Goal: Task Accomplishment & Management: Manage account settings

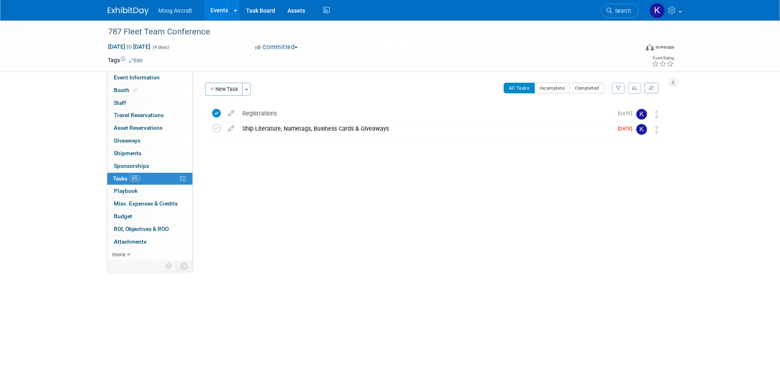
click at [117, 18] on div "Moog Aircraft Events Add Event Bulk Upload Events Shareable Event Boards Recent…" at bounding box center [390, 10] width 565 height 20
click at [130, 9] on img at bounding box center [128, 11] width 41 height 8
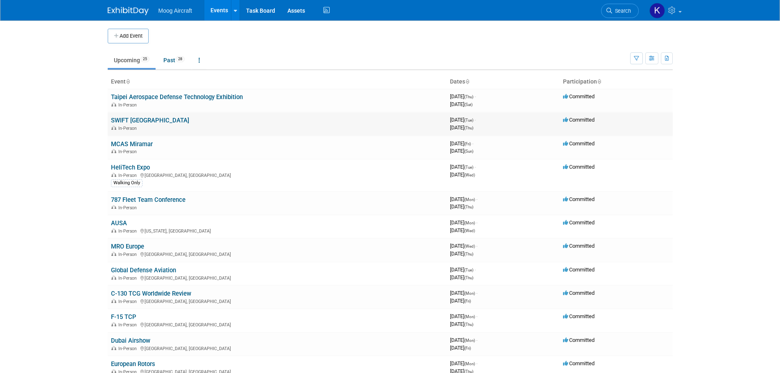
click at [138, 124] on td "SWIFT Niagara Falls In-Person" at bounding box center [277, 123] width 339 height 23
click at [141, 120] on link "SWIFT [GEOGRAPHIC_DATA]" at bounding box center [150, 120] width 78 height 7
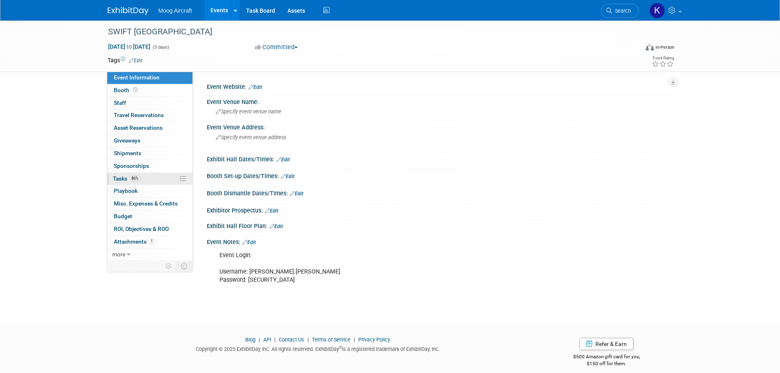
drag, startPoint x: 118, startPoint y: 180, endPoint x: 144, endPoint y: 180, distance: 26.2
click at [118, 179] on span "Tasks 86%" at bounding box center [126, 178] width 27 height 7
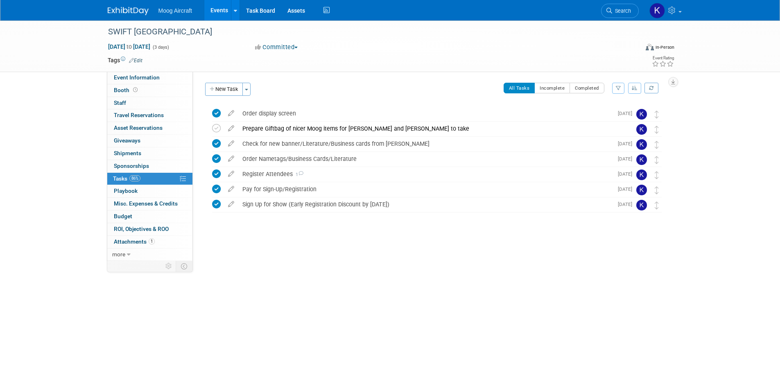
click at [126, 14] on img at bounding box center [128, 11] width 41 height 8
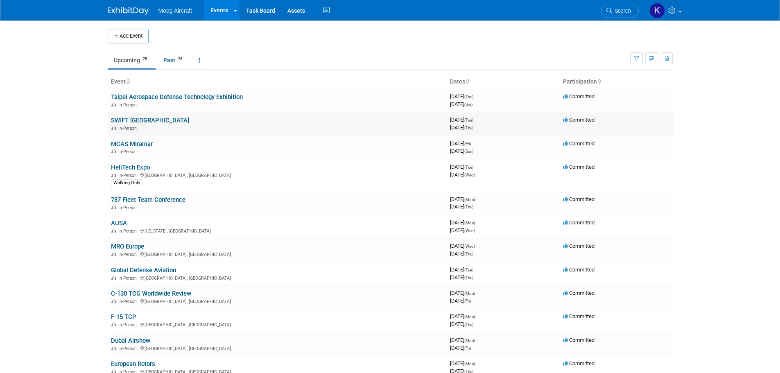
click at [147, 118] on link "SWIFT [GEOGRAPHIC_DATA]" at bounding box center [150, 120] width 78 height 7
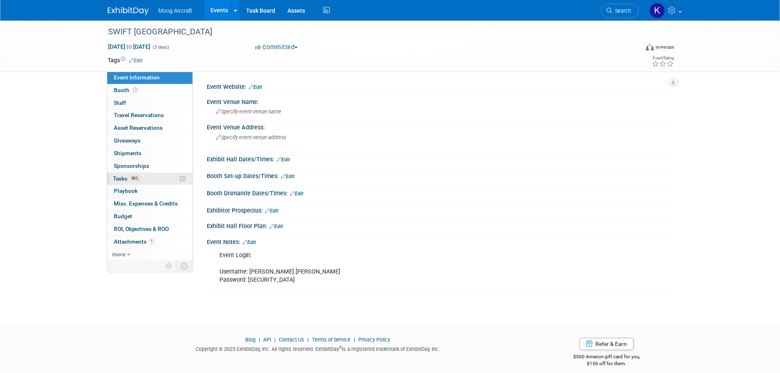
click at [117, 181] on span "Tasks 86%" at bounding box center [126, 178] width 27 height 7
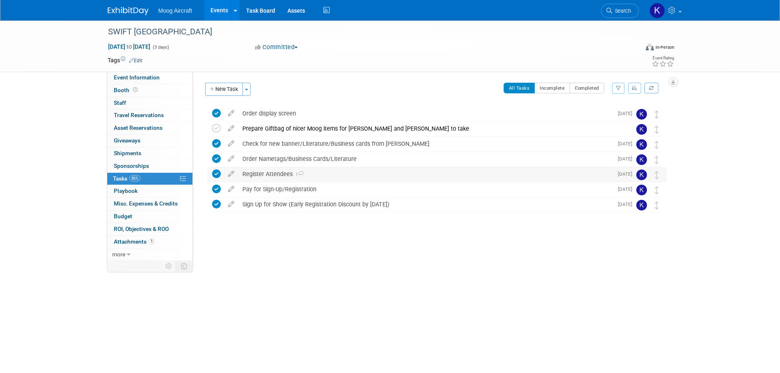
click at [282, 175] on div "Register Attendees 1" at bounding box center [425, 174] width 374 height 14
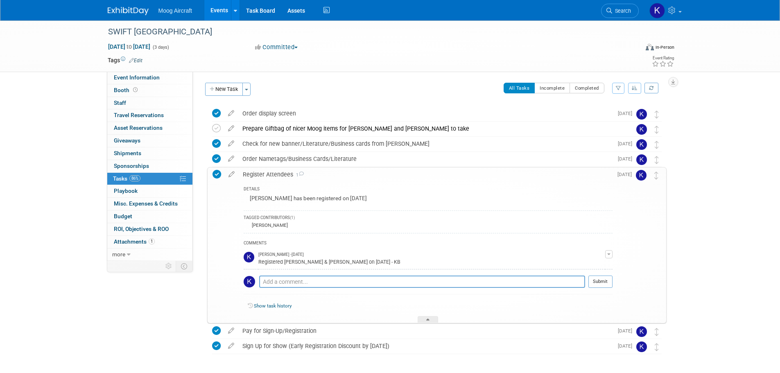
click at [417, 221] on div "TAGGED CONTRIBUTORS (1)" at bounding box center [428, 218] width 369 height 7
click at [260, 215] on div "TAGGED CONTRIBUTORS (1)" at bounding box center [428, 218] width 369 height 7
click at [289, 196] on div "Melanie Perry has been registered on 5/30/25" at bounding box center [428, 199] width 369 height 13
click at [233, 176] on icon at bounding box center [231, 172] width 14 height 10
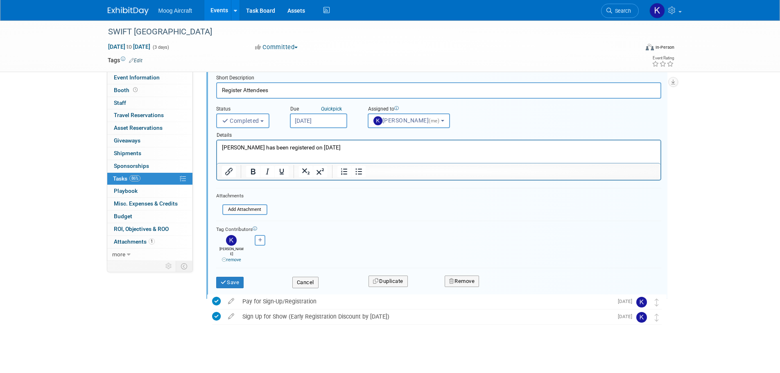
scroll to position [101, 0]
click at [338, 143] on p "Melanie Perry has been registered on 5/30/25" at bounding box center [438, 146] width 434 height 8
click at [233, 275] on button "Save" at bounding box center [230, 280] width 28 height 11
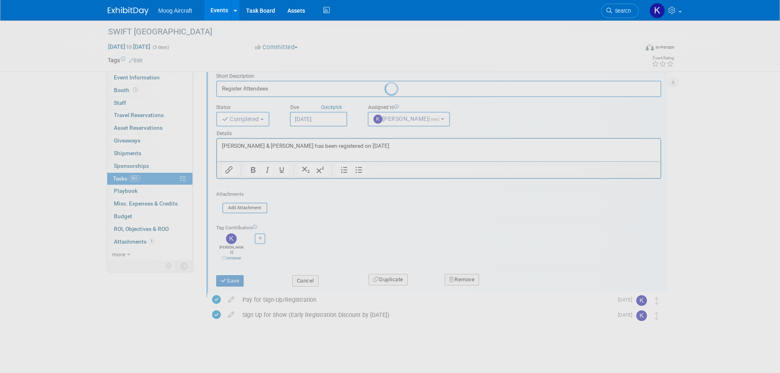
scroll to position [31, 0]
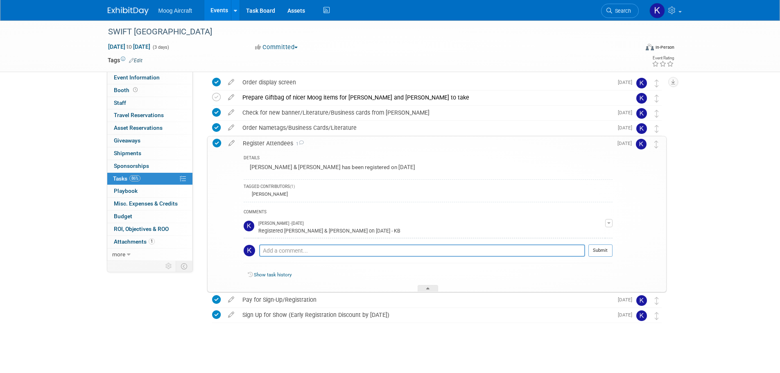
click at [137, 13] on img at bounding box center [128, 11] width 41 height 8
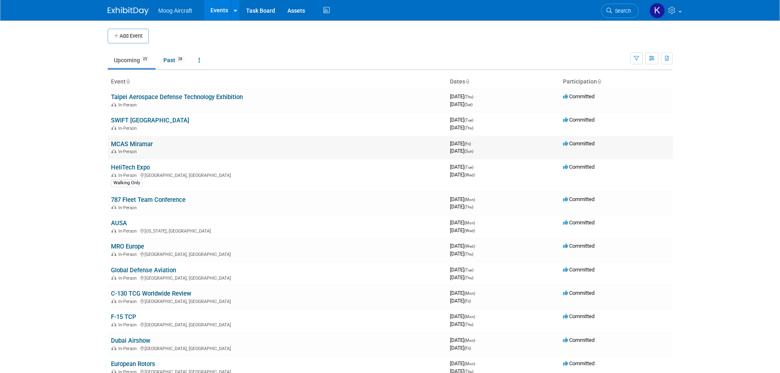
click at [138, 144] on link "MCAS Miramar" at bounding box center [132, 143] width 42 height 7
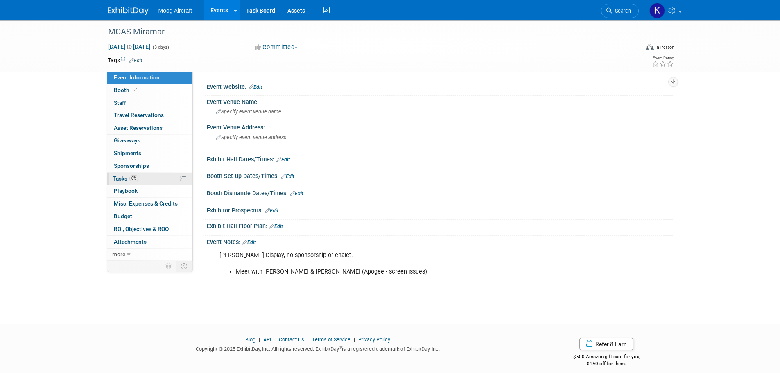
click at [119, 182] on link "0% Tasks 0%" at bounding box center [149, 179] width 85 height 12
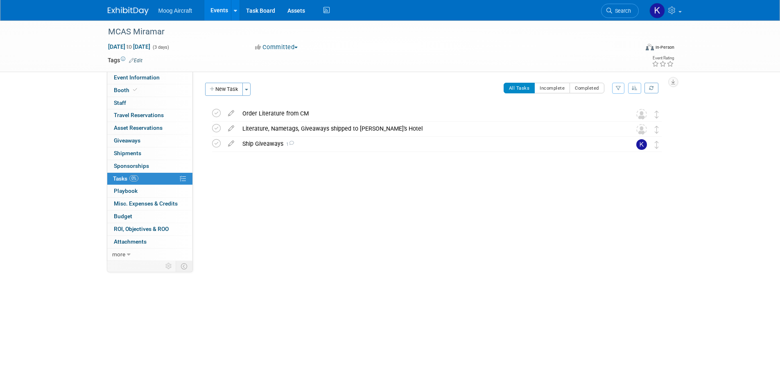
click at [278, 160] on div at bounding box center [434, 160] width 463 height 16
click at [361, 176] on div "MCAS Miramar Sep 26, 2025 to Sep 28, 2025 (Going) Order Literature from CM DETA…" at bounding box center [434, 145] width 463 height 79
drag, startPoint x: 216, startPoint y: 113, endPoint x: 275, endPoint y: 146, distance: 67.8
click at [217, 113] on icon at bounding box center [216, 113] width 9 height 9
click at [217, 129] on icon at bounding box center [216, 128] width 9 height 9
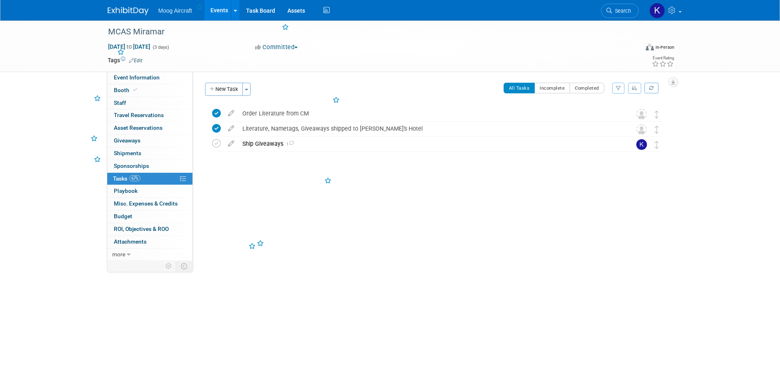
click at [221, 174] on div "MCAS Miramar Sep 26, 2025 to Sep 28, 2025 (Going) Order Literature from CM DETA…" at bounding box center [434, 145] width 463 height 79
click at [118, 9] on img at bounding box center [128, 11] width 41 height 8
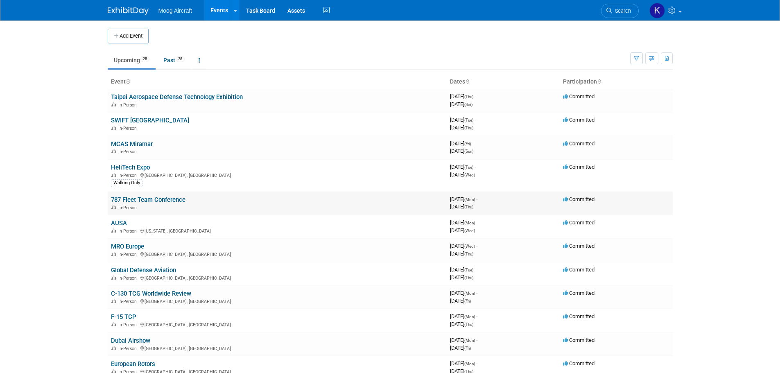
click at [136, 199] on link "787 Fleet Team Conference" at bounding box center [148, 199] width 74 height 7
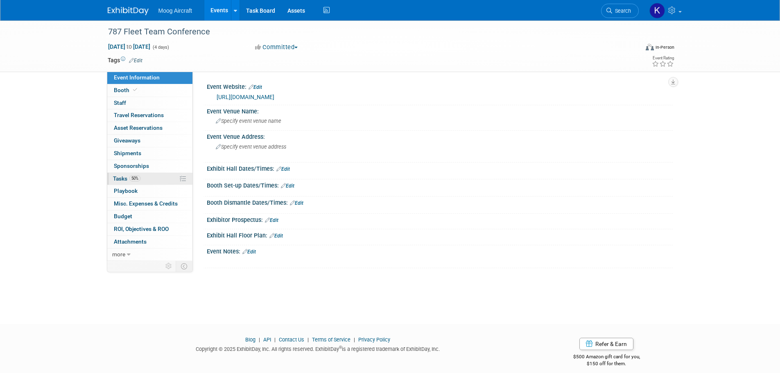
click at [121, 176] on span "Tasks 50%" at bounding box center [126, 178] width 27 height 7
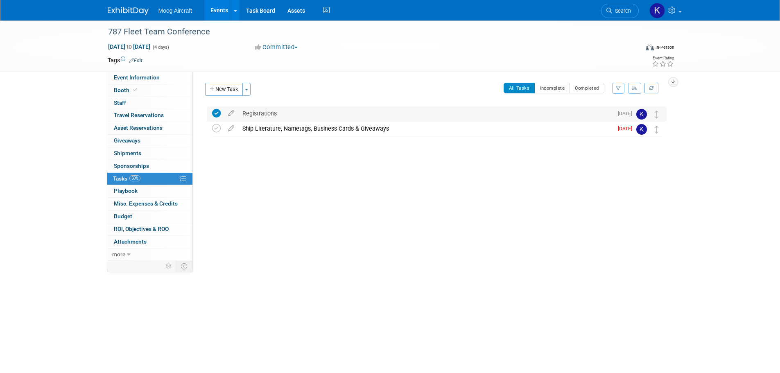
click at [275, 112] on div "Registrations" at bounding box center [425, 113] width 374 height 14
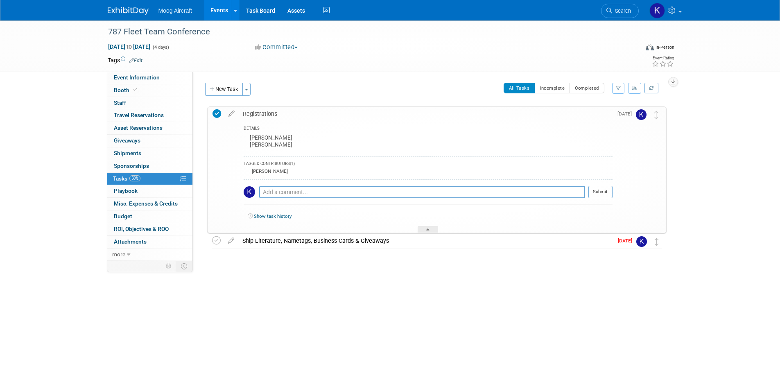
click at [275, 112] on div "Registrations" at bounding box center [426, 114] width 374 height 14
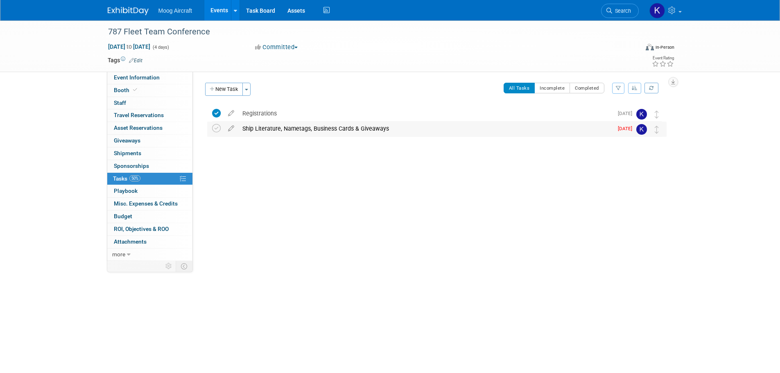
click at [297, 129] on div "Ship Literature, Nametags, Business Cards & Giveaways" at bounding box center [425, 129] width 374 height 14
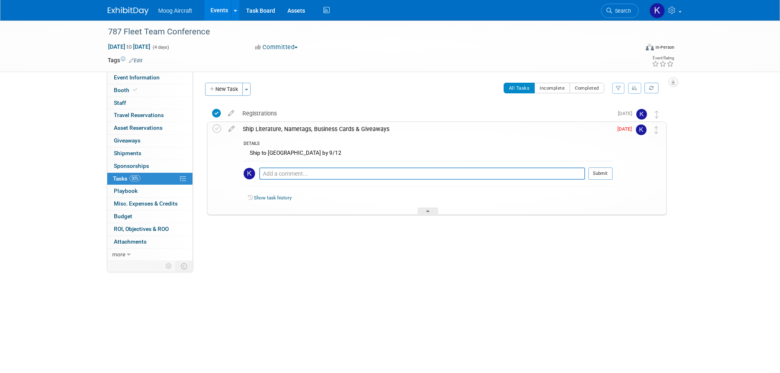
click at [297, 129] on div "Ship Literature, Nametags, Business Cards & Giveaways" at bounding box center [426, 129] width 374 height 14
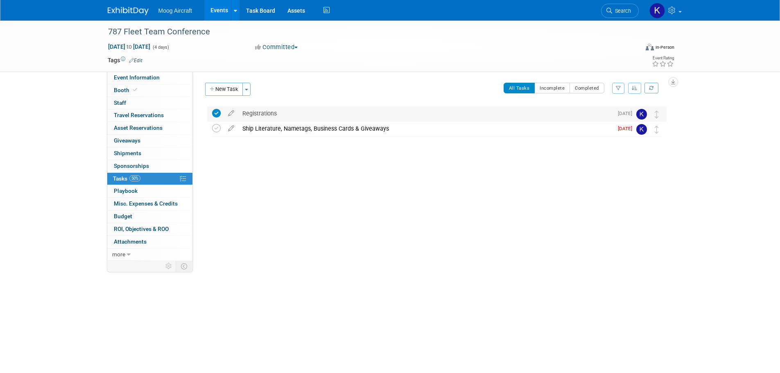
click at [277, 113] on div "Registrations" at bounding box center [425, 113] width 374 height 14
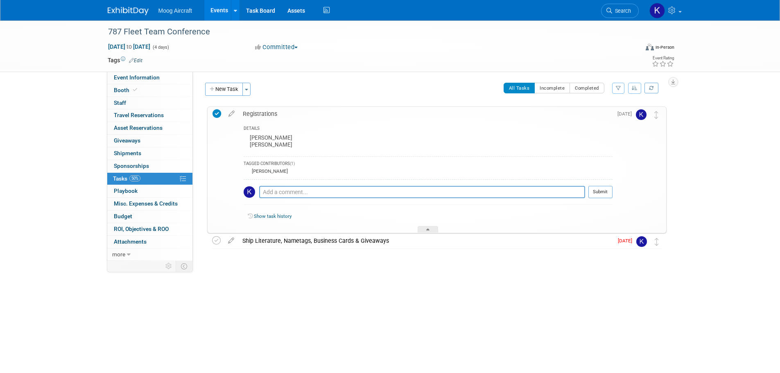
click at [277, 113] on div "Registrations" at bounding box center [426, 114] width 374 height 14
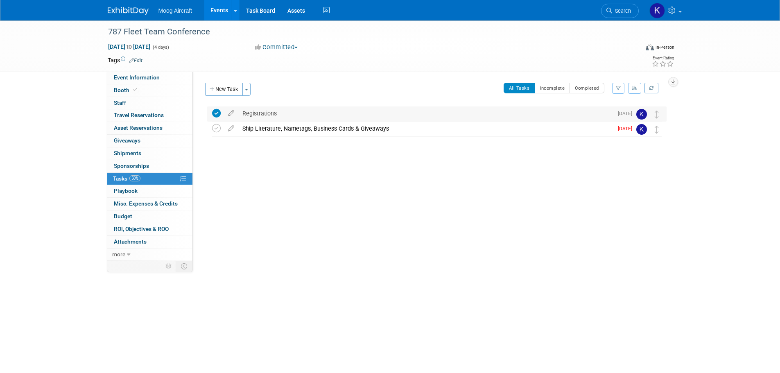
click at [261, 117] on div "Registrations" at bounding box center [425, 113] width 374 height 14
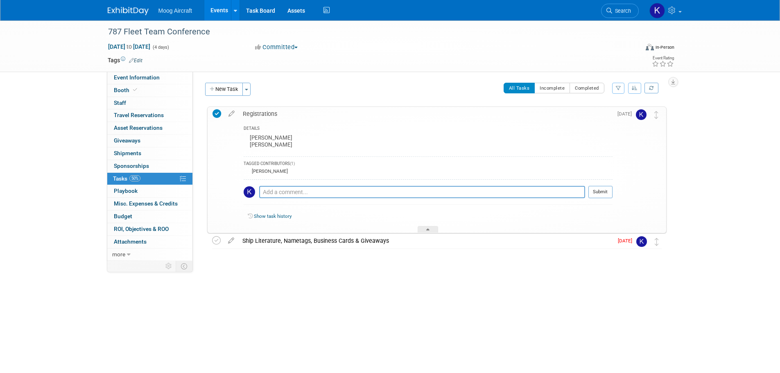
drag, startPoint x: 289, startPoint y: 147, endPoint x: 247, endPoint y: 141, distance: 42.3
click at [247, 141] on div "Kevin Tevens Justin Hoegerle" at bounding box center [428, 142] width 369 height 19
copy div "Kevin Tevens Justin Hoegerle"
click at [135, 16] on div "Moog Aircraft Events Add Event Bulk Upload Events Shareable Event Boards Recent…" at bounding box center [390, 10] width 565 height 20
click at [226, 90] on button "New Task" at bounding box center [224, 89] width 38 height 13
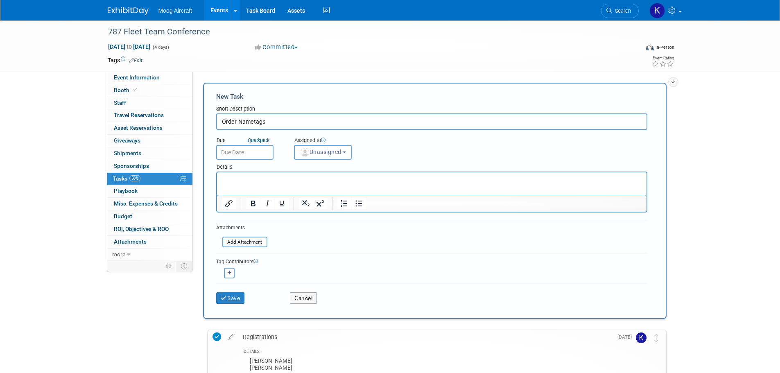
type input "Order Nametags"
click at [315, 149] on span "Unassigned" at bounding box center [321, 152] width 42 height 7
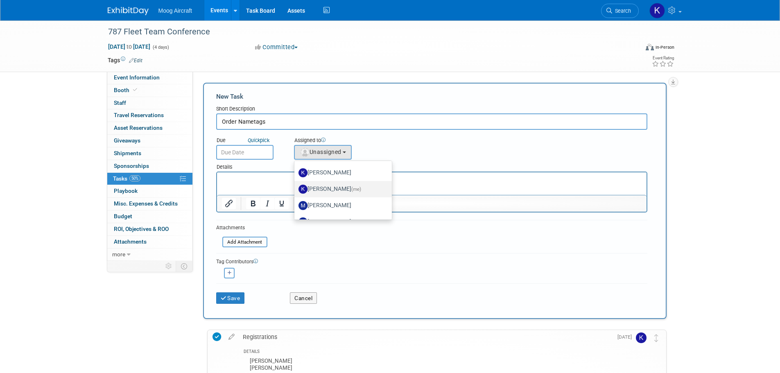
click at [336, 192] on label "Kelsey Blackley (me)" at bounding box center [341, 189] width 86 height 13
click at [295, 191] on input "Kelsey Blackley (me)" at bounding box center [292, 187] width 5 height 5
select select "64ef0a58-04af-4deb-8944-522dab8297dc"
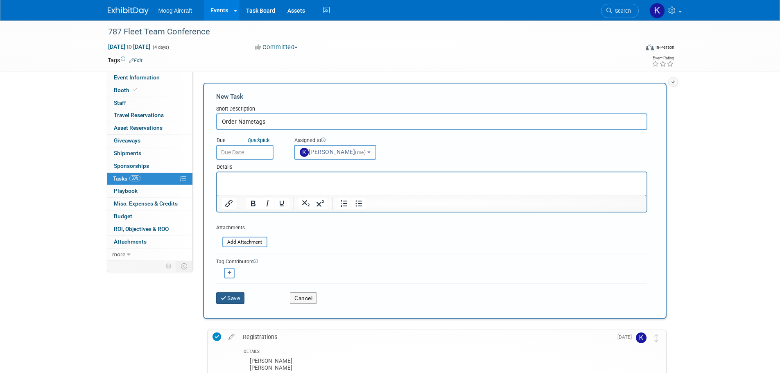
click at [241, 294] on button "Save" at bounding box center [230, 297] width 29 height 11
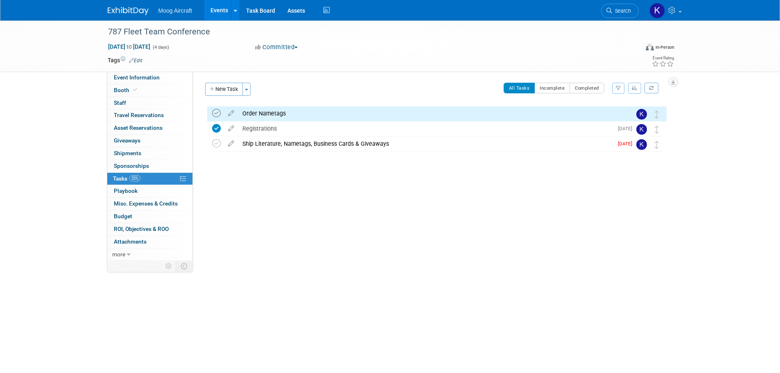
click at [216, 113] on icon at bounding box center [216, 113] width 9 height 9
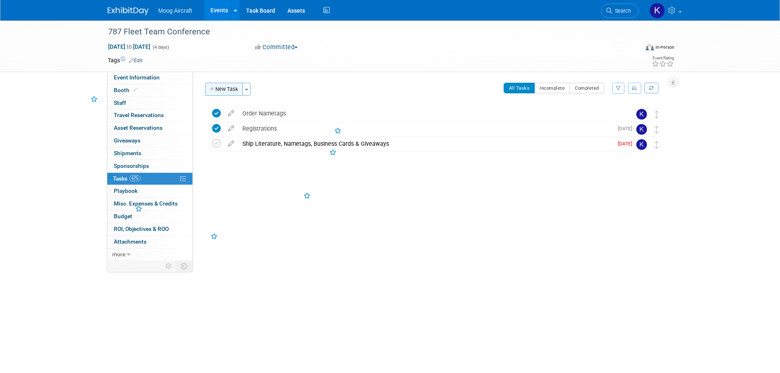
click at [226, 95] on button "New Task" at bounding box center [224, 89] width 38 height 13
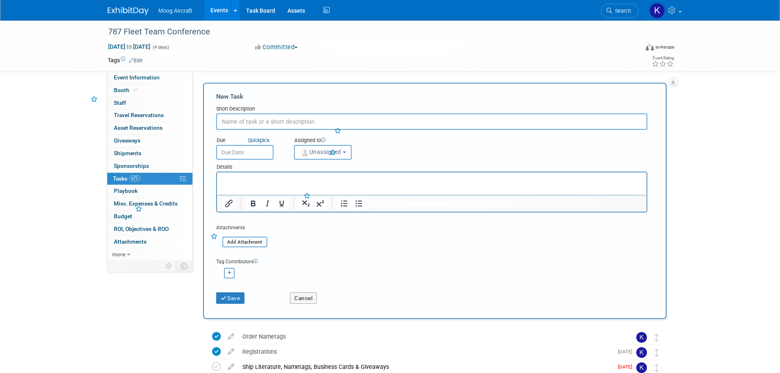
scroll to position [0, 0]
type input "Order Business Cards from CM"
click at [341, 153] on span "Unassigned" at bounding box center [321, 152] width 42 height 7
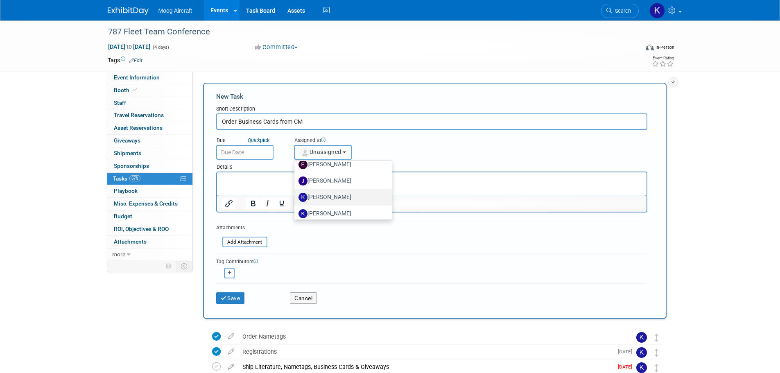
scroll to position [82, 0]
click at [332, 190] on label "Kelsey Blackley (me)" at bounding box center [341, 189] width 86 height 13
click at [295, 190] on input "Kelsey Blackley (me)" at bounding box center [292, 187] width 5 height 5
select select "64ef0a58-04af-4deb-8944-522dab8297dc"
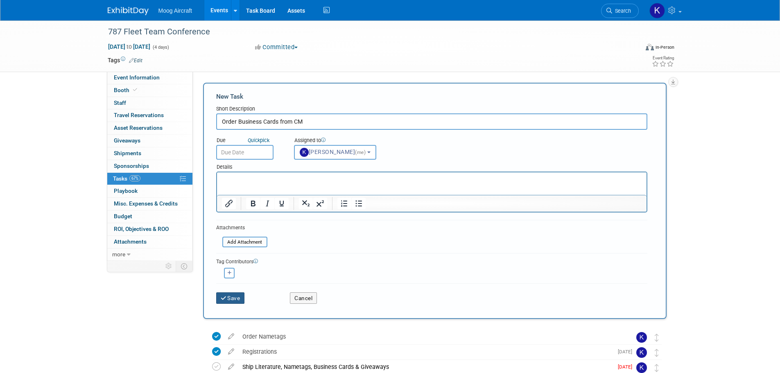
click at [231, 297] on button "Save" at bounding box center [230, 297] width 29 height 11
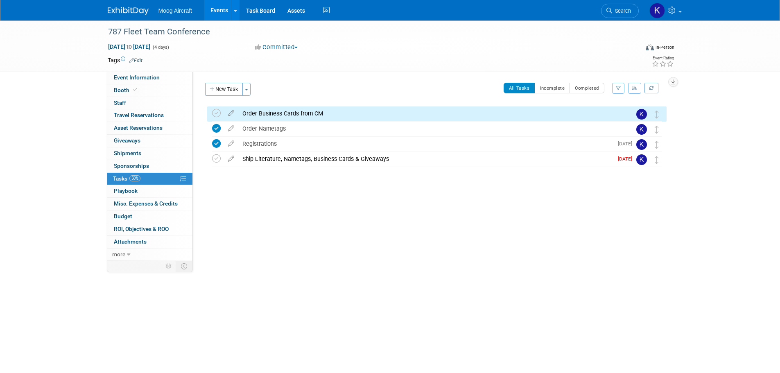
drag, startPoint x: 215, startPoint y: 109, endPoint x: 221, endPoint y: 96, distance: 14.6
click at [215, 109] on icon at bounding box center [216, 113] width 9 height 9
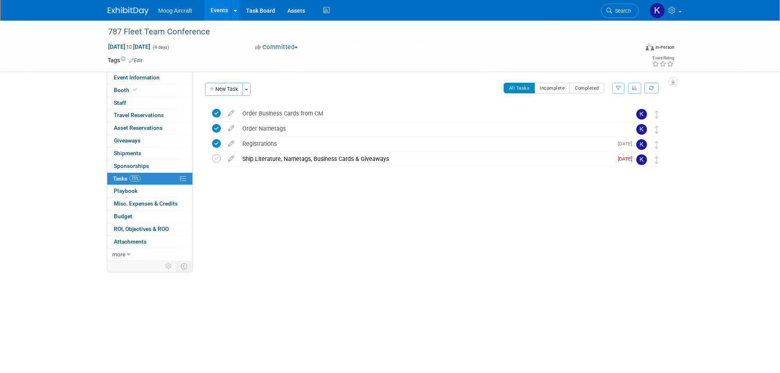
click at [230, 90] on button "New Task" at bounding box center [224, 89] width 38 height 13
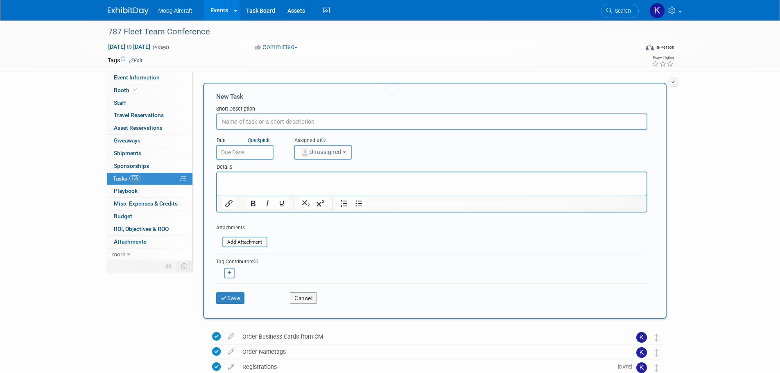
scroll to position [0, 0]
type input "Prepare Giveaway Box"
click at [323, 146] on button "Unassigned" at bounding box center [323, 152] width 58 height 15
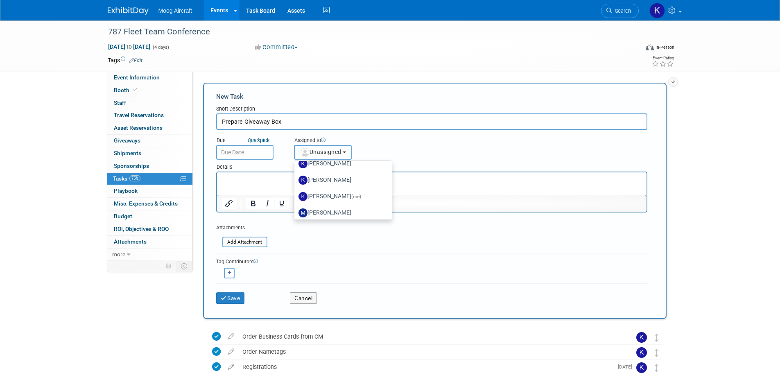
scroll to position [82, 0]
click at [341, 190] on label "Kelsey Blackley (me)" at bounding box center [341, 189] width 86 height 13
click at [295, 190] on input "Kelsey Blackley (me)" at bounding box center [292, 187] width 5 height 5
select select "64ef0a58-04af-4deb-8944-522dab8297dc"
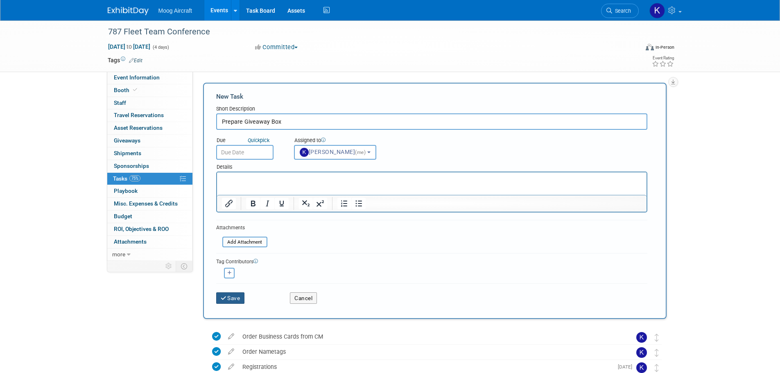
click at [232, 298] on button "Save" at bounding box center [230, 297] width 29 height 11
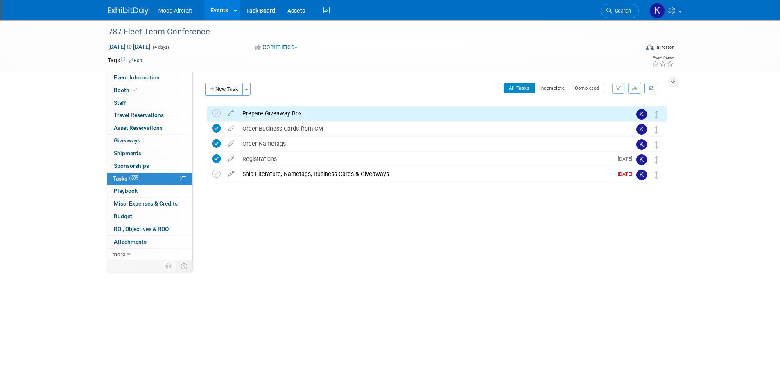
click at [354, 245] on div "Event Website: Edit https://events.boeing.com/profile/web/index.cfm?PKwebID=0x7…" at bounding box center [433, 166] width 480 height 189
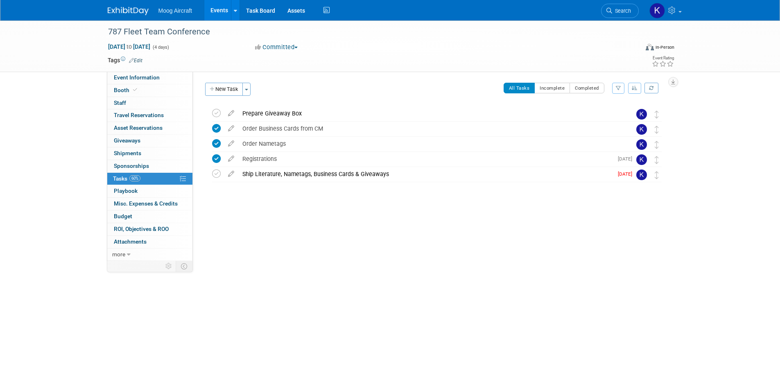
drag, startPoint x: 282, startPoint y: 217, endPoint x: 287, endPoint y: 212, distance: 6.9
click at [283, 217] on div "Event Website: Edit https://events.boeing.com/profile/web/index.cfm?PKwebID=0x7…" at bounding box center [433, 166] width 480 height 189
click at [228, 172] on icon at bounding box center [231, 172] width 14 height 10
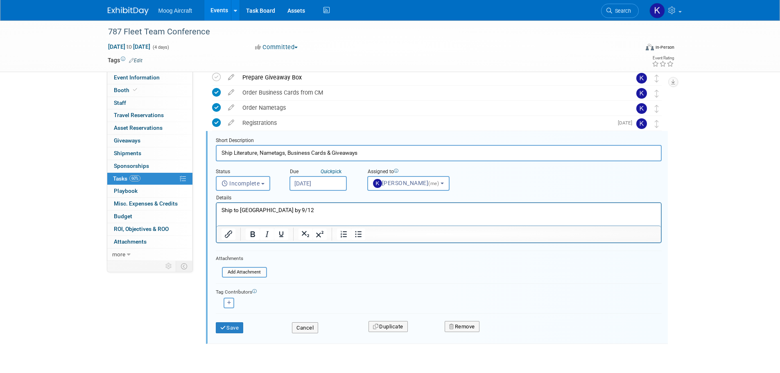
scroll to position [47, 0]
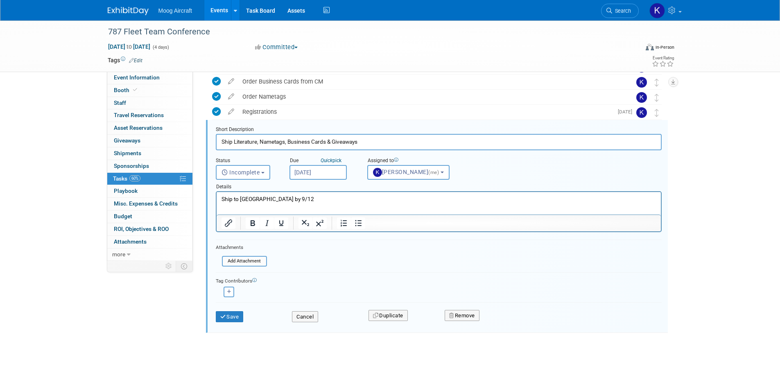
click at [283, 199] on p "Ship to Apogee by 9/12" at bounding box center [438, 199] width 435 height 8
click at [228, 318] on button "Save" at bounding box center [230, 316] width 28 height 11
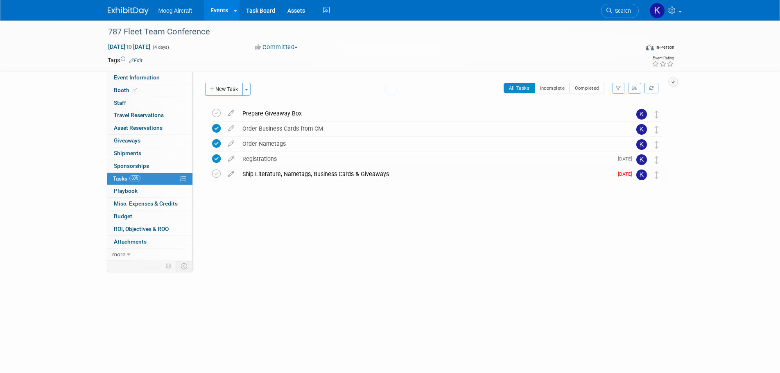
scroll to position [0, 0]
click at [318, 239] on div "Event Website: Edit https://events.boeing.com/profile/web/index.cfm?PKwebID=0x7…" at bounding box center [433, 166] width 480 height 189
click at [284, 191] on div at bounding box center [434, 190] width 463 height 16
click at [270, 157] on div "Registrations" at bounding box center [425, 159] width 374 height 14
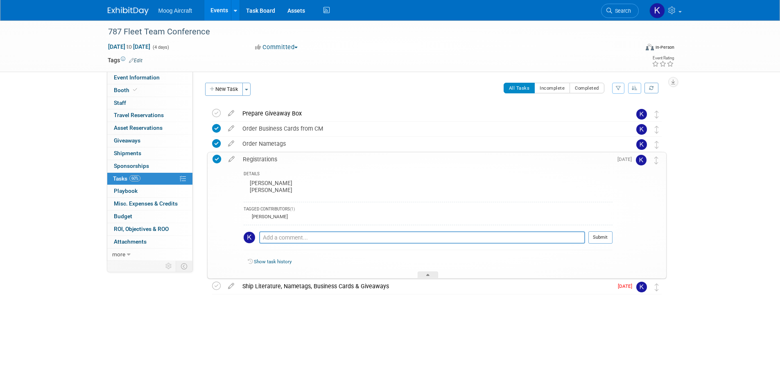
click at [270, 157] on div "Registrations" at bounding box center [426, 159] width 374 height 14
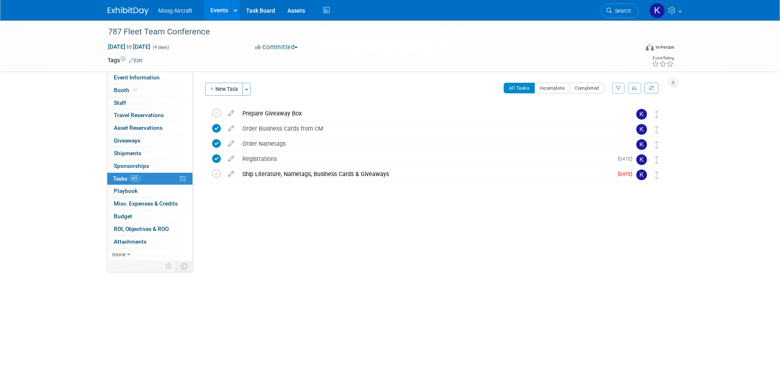
click at [278, 187] on div at bounding box center [434, 190] width 463 height 16
click at [259, 212] on div "787 Fleet Team Conference Oct 6, 2025 to Oct 9, 2025 (Going) Prepare Giveaway B…" at bounding box center [434, 160] width 463 height 109
drag, startPoint x: 279, startPoint y: 156, endPoint x: 282, endPoint y: 160, distance: 4.9
click at [279, 156] on div "Registrations" at bounding box center [425, 159] width 374 height 14
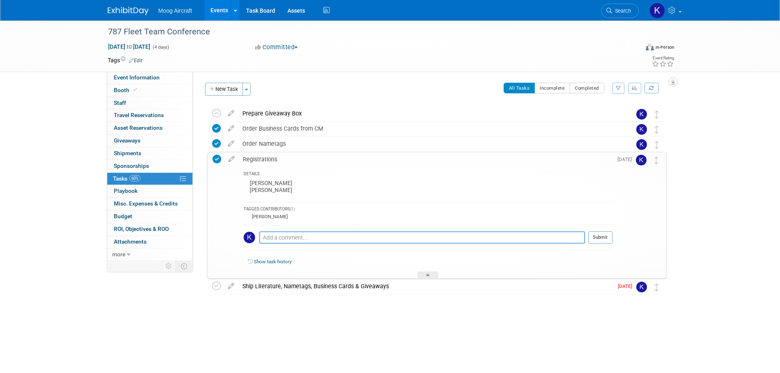
drag, startPoint x: 291, startPoint y: 192, endPoint x: 267, endPoint y: 193, distance: 24.2
click at [267, 193] on div "Kevin Tevens Justin Hoegerle" at bounding box center [428, 187] width 369 height 19
copy div "Hoegerle"
click at [337, 303] on div at bounding box center [434, 302] width 463 height 16
click at [319, 289] on div "Ship Literature, Nametags, Business Cards & Giveaways" at bounding box center [425, 286] width 374 height 14
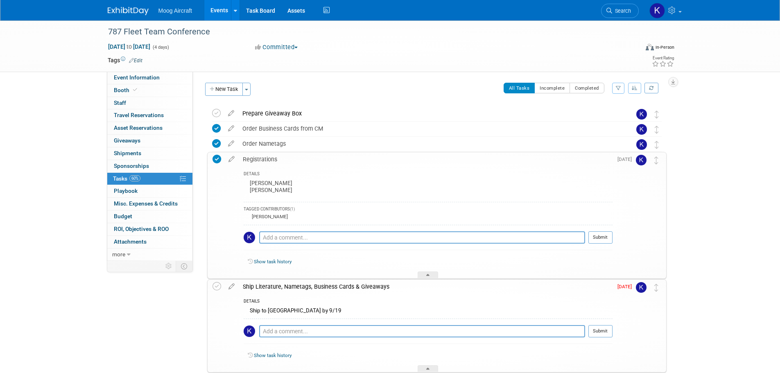
click at [330, 285] on div "Ship Literature, Nametags, Business Cards & Giveaways" at bounding box center [426, 287] width 374 height 14
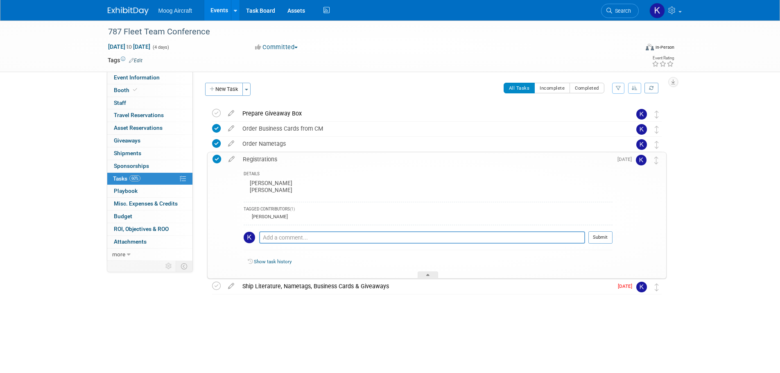
click at [277, 157] on div "Registrations" at bounding box center [426, 159] width 374 height 14
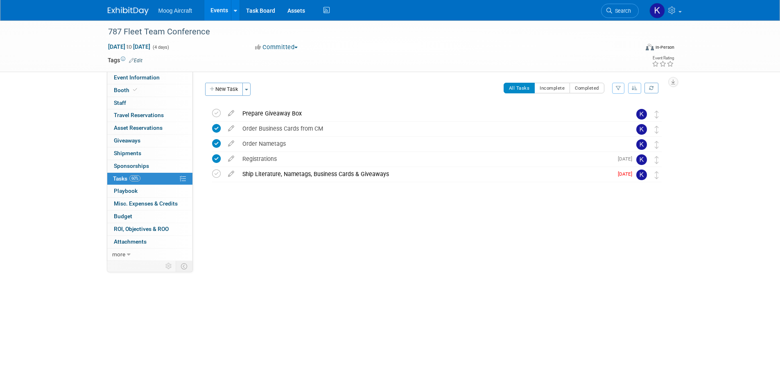
click at [276, 185] on div at bounding box center [434, 190] width 463 height 16
drag, startPoint x: 134, startPoint y: 10, endPoint x: 158, endPoint y: 16, distance: 24.5
click at [134, 10] on img at bounding box center [128, 11] width 41 height 8
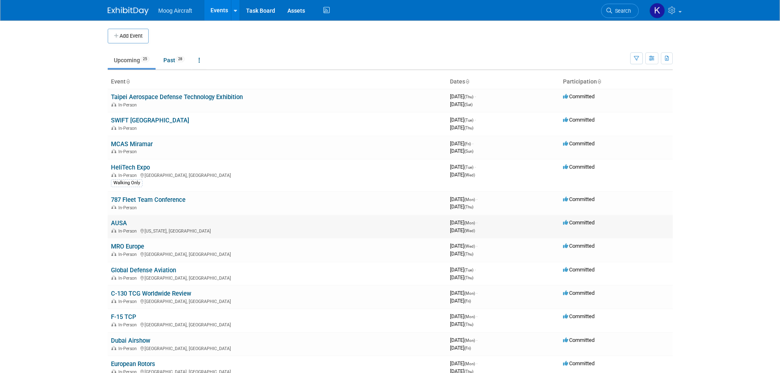
click at [108, 222] on td "AUSA In-Person [US_STATE], [GEOGRAPHIC_DATA]" at bounding box center [277, 226] width 339 height 23
click at [118, 221] on link "AUSA" at bounding box center [119, 222] width 16 height 7
